Goal: Task Accomplishment & Management: Manage account settings

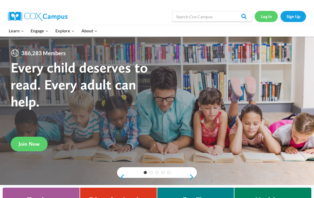
click at [270, 16] on link "Log In" at bounding box center [265, 16] width 23 height 11
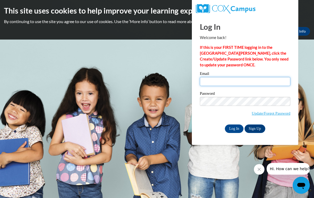
click at [258, 77] on div "Email" at bounding box center [245, 81] width 90 height 18
type input "[EMAIL_ADDRESS][DOMAIN_NAME]"
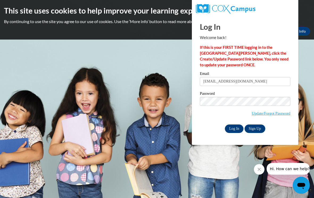
click at [234, 129] on input "Log In" at bounding box center [234, 129] width 19 height 9
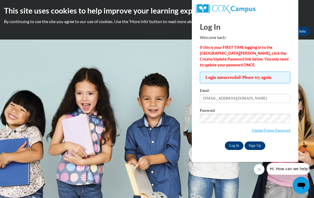
click at [233, 149] on input "Log In" at bounding box center [234, 146] width 19 height 9
click at [262, 132] on link "Update/Forgot Password" at bounding box center [270, 130] width 39 height 4
click at [234, 143] on input "Log In" at bounding box center [234, 146] width 19 height 9
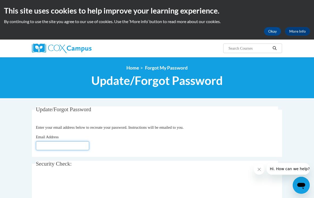
click at [60, 146] on input "Email Address" at bounding box center [62, 145] width 53 height 9
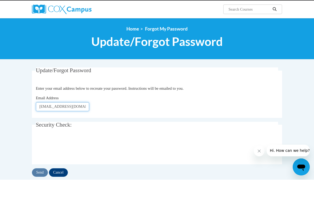
scroll to position [22, 0]
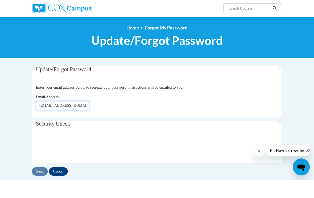
type input "[EMAIL_ADDRESS][DOMAIN_NAME]"
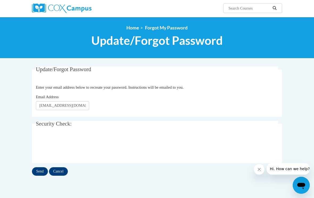
click at [39, 170] on input "Send" at bounding box center [40, 171] width 16 height 9
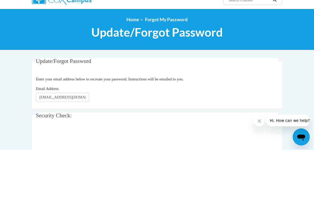
scroll to position [48, 0]
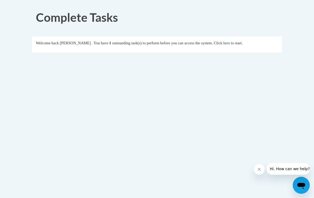
click at [223, 43] on link "here" at bounding box center [226, 43] width 7 height 4
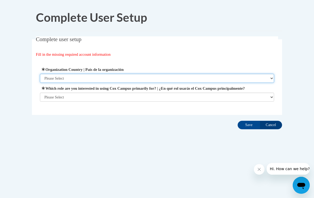
select select "ad49bcad-a171-4b2e-b99c-48b446064914"
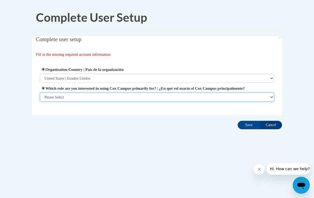
select select "fbf2d438-af2f-41f8-98f1-81c410e29de3"
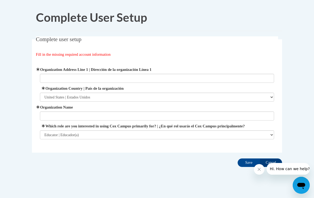
click at [258, 172] on button "Close message from company" at bounding box center [259, 169] width 11 height 11
click at [265, 165] on input "Cancel" at bounding box center [270, 163] width 22 height 9
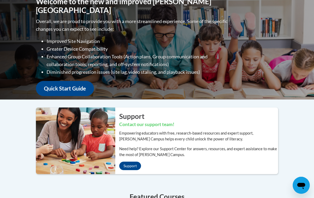
scroll to position [70, 0]
